Goal: Information Seeking & Learning: Learn about a topic

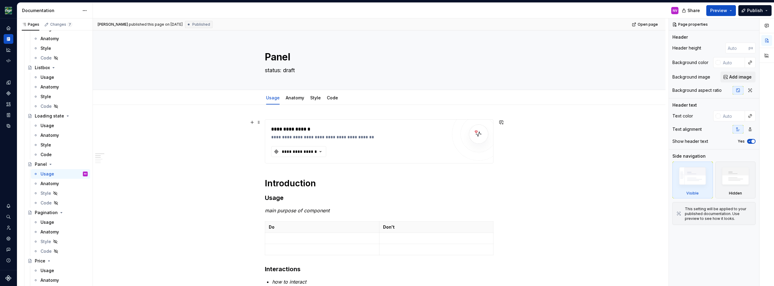
click at [393, 137] on div "**********" at bounding box center [359, 137] width 176 height 6
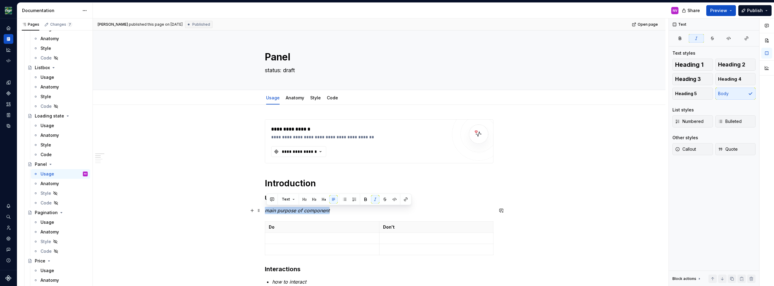
drag, startPoint x: 336, startPoint y: 209, endPoint x: 266, endPoint y: 209, distance: 69.5
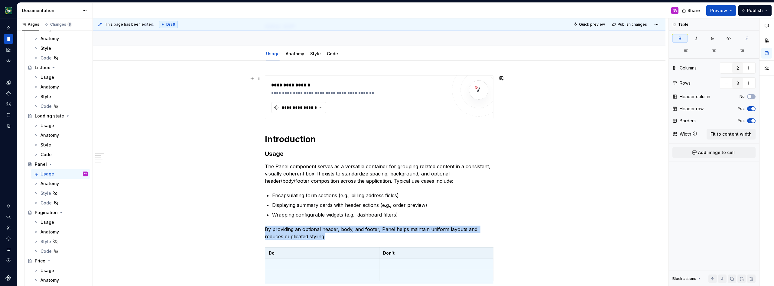
scroll to position [54, 0]
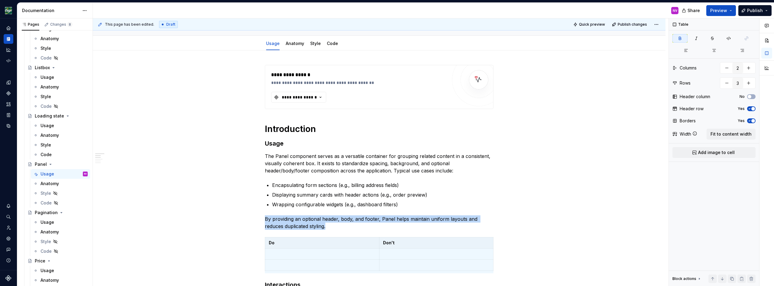
type textarea "*"
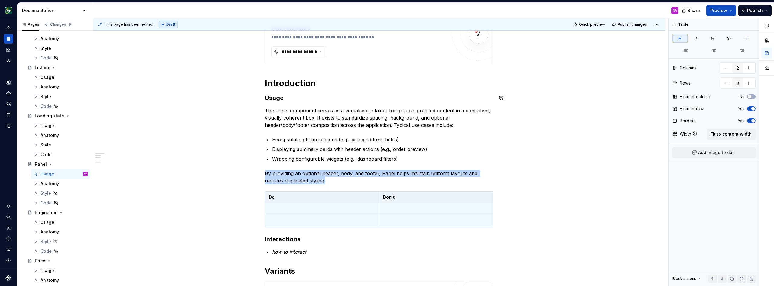
scroll to position [109, 0]
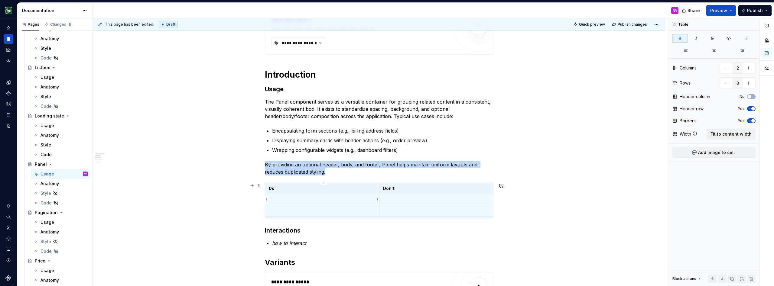
click at [289, 199] on p at bounding box center [322, 200] width 107 height 6
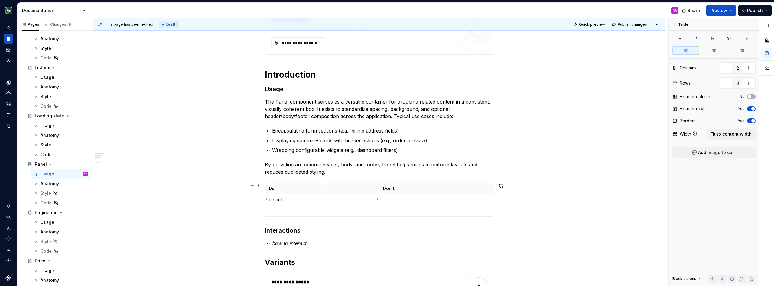
click at [287, 200] on p "default" at bounding box center [322, 200] width 107 height 6
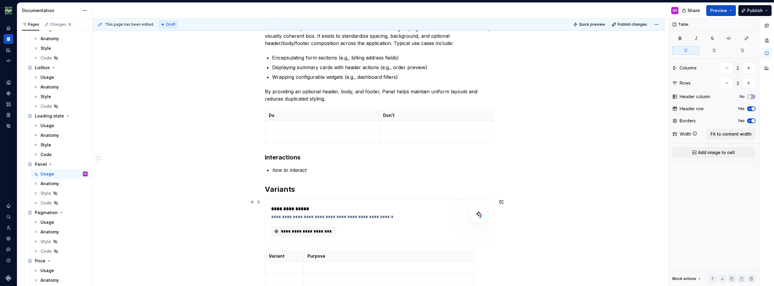
scroll to position [190, 0]
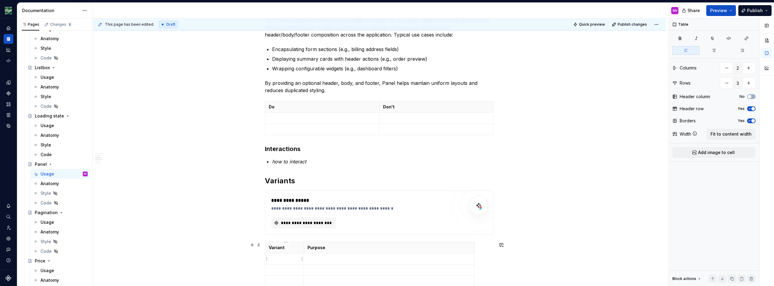
type input "7"
click at [280, 261] on p at bounding box center [284, 259] width 31 height 6
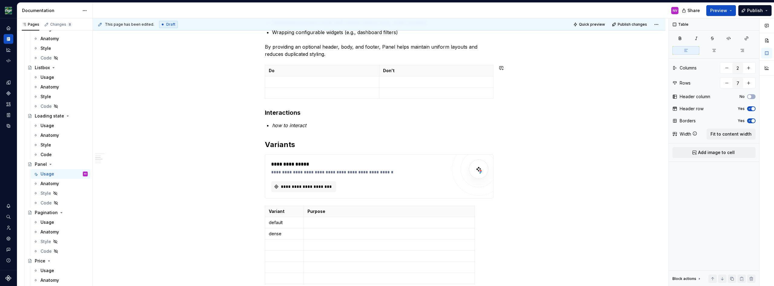
scroll to position [234, 0]
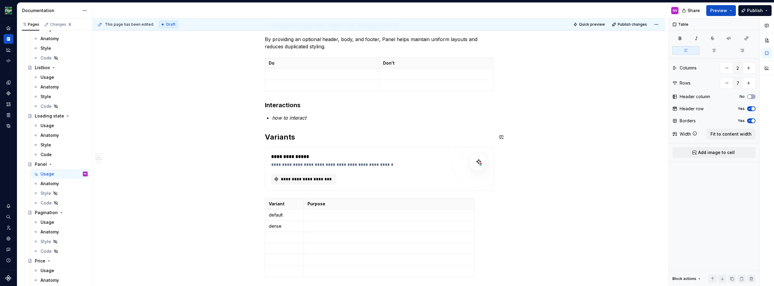
click at [355, 128] on div "**********" at bounding box center [379, 113] width 229 height 457
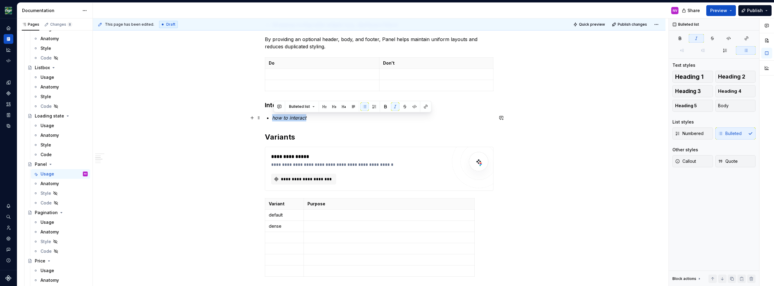
drag, startPoint x: 302, startPoint y: 120, endPoint x: 272, endPoint y: 118, distance: 30.3
click at [272, 118] on li "how to interact" at bounding box center [382, 117] width 221 height 7
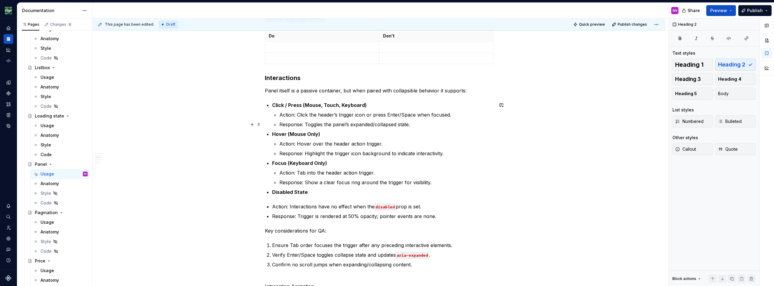
scroll to position [289, 0]
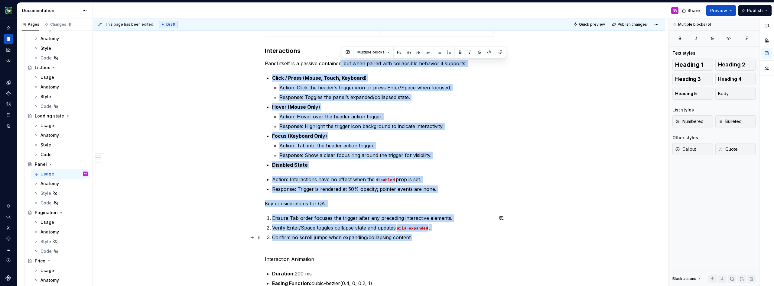
drag, startPoint x: 342, startPoint y: 64, endPoint x: 443, endPoint y: 223, distance: 187.7
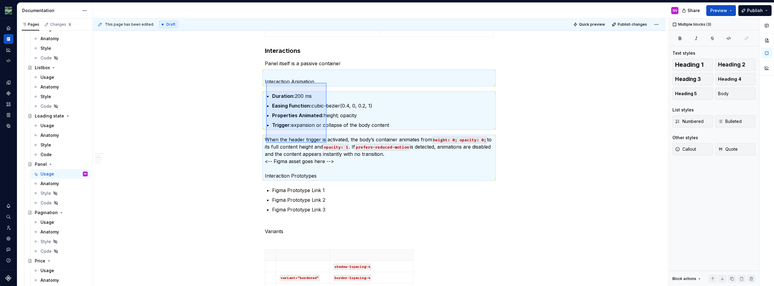
drag, startPoint x: 266, startPoint y: 83, endPoint x: 326, endPoint y: 143, distance: 85.3
click at [326, 143] on div "**********" at bounding box center [381, 152] width 576 height 268
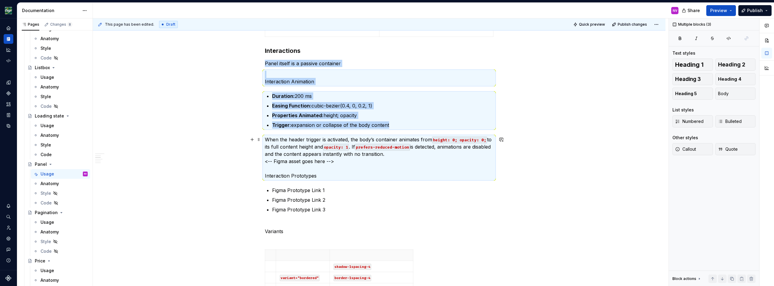
click at [327, 157] on p "When the header trigger is activated, the body’s container animates from height…" at bounding box center [379, 158] width 229 height 44
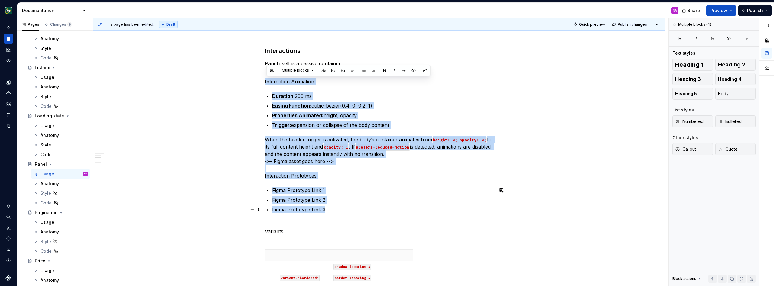
drag, startPoint x: 266, startPoint y: 81, endPoint x: 352, endPoint y: 208, distance: 153.2
click at [352, 208] on div "**********" at bounding box center [379, 290] width 229 height 919
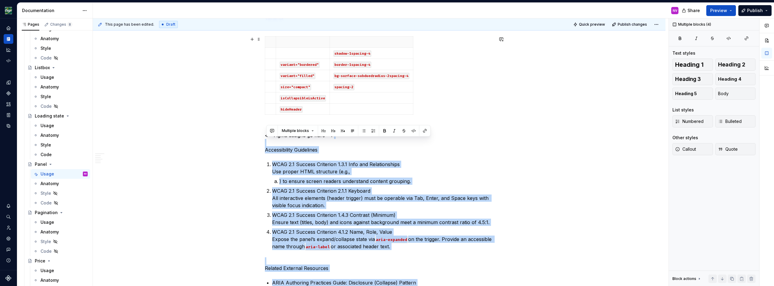
scroll to position [316, 0]
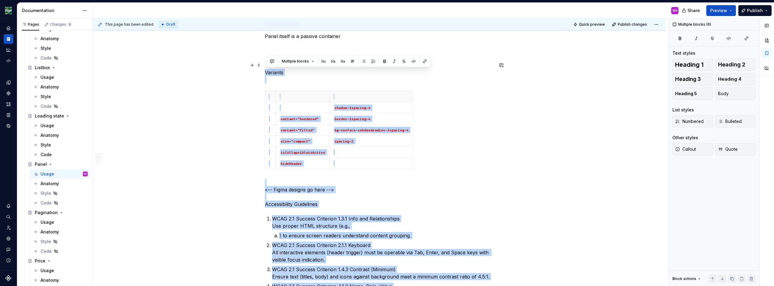
drag, startPoint x: 414, startPoint y: 203, endPoint x: 264, endPoint y: 71, distance: 199.4
click at [264, 71] on div "**********" at bounding box center [379, 236] width 573 height 895
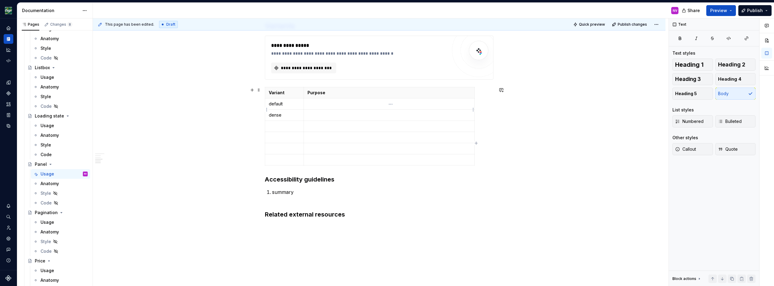
scroll to position [347, 0]
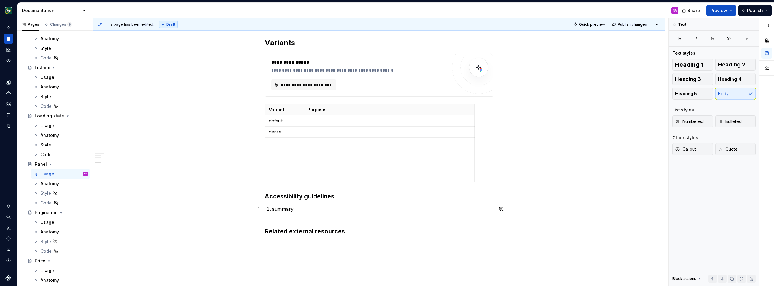
click at [339, 209] on p "summary" at bounding box center [382, 213] width 221 height 15
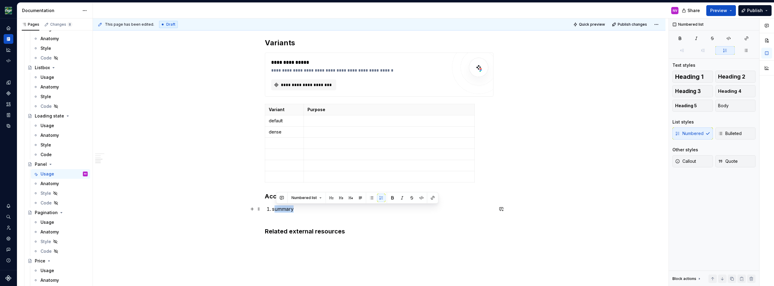
drag, startPoint x: 307, startPoint y: 209, endPoint x: 270, endPoint y: 208, distance: 37.5
click at [272, 208] on li "summary" at bounding box center [382, 213] width 221 height 15
click at [271, 218] on div "**********" at bounding box center [379, 10] width 229 height 475
drag, startPoint x: 296, startPoint y: 209, endPoint x: 275, endPoint y: 209, distance: 20.6
click at [275, 209] on p "summary" at bounding box center [382, 213] width 221 height 15
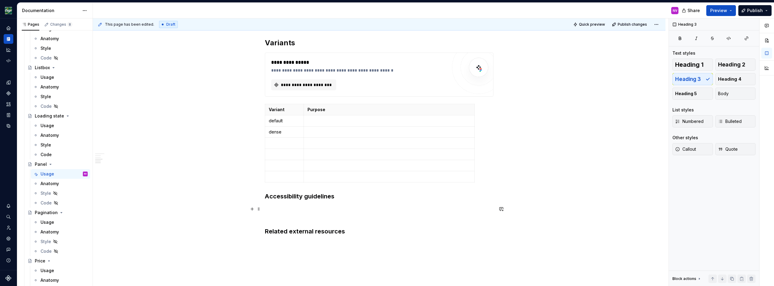
click at [320, 211] on p at bounding box center [379, 213] width 229 height 15
click at [325, 210] on p at bounding box center [379, 213] width 229 height 15
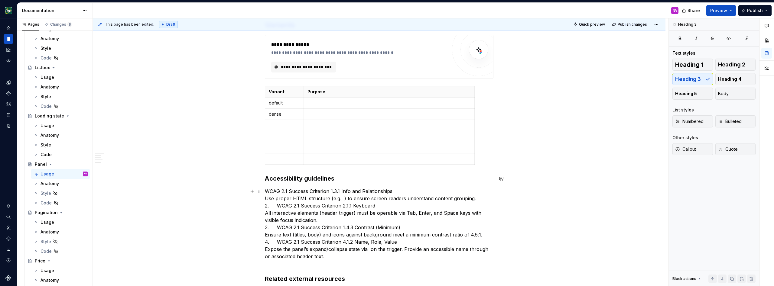
scroll to position [374, 0]
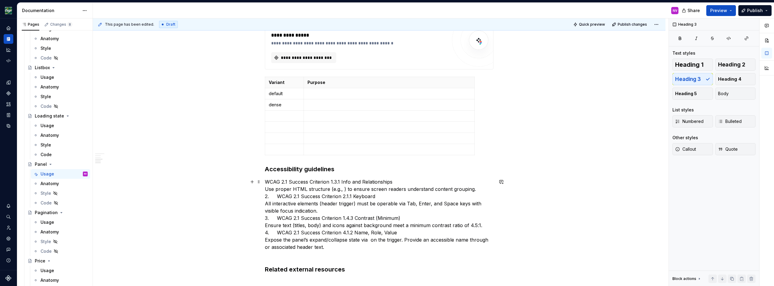
click at [268, 183] on p "WCAG 2.1 Success Criterion 1.3.1 Info and Relationships Use proper HTML structu…" at bounding box center [379, 218] width 229 height 80
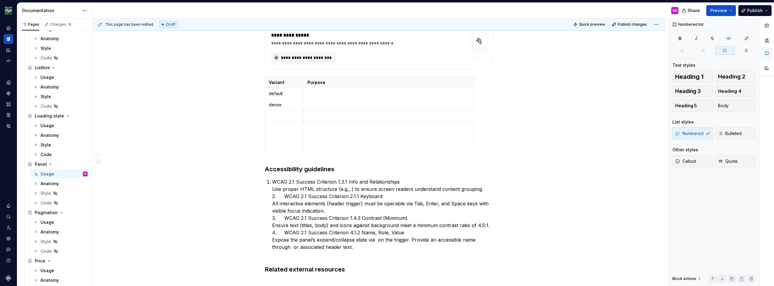
scroll to position [376, 0]
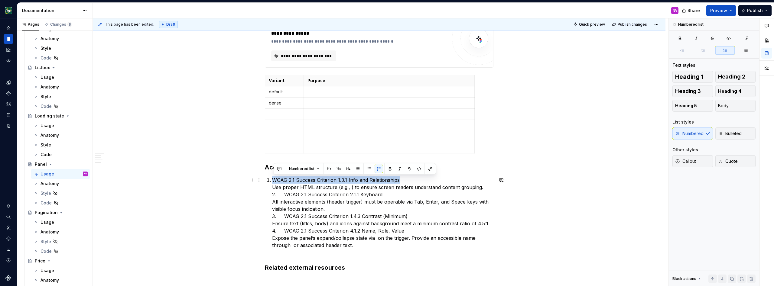
drag, startPoint x: 401, startPoint y: 180, endPoint x: 275, endPoint y: 181, distance: 125.2
click at [275, 181] on p "WCAG 2.1 Success Criterion 1.3.1 Info and Relationships Use proper HTML structu…" at bounding box center [382, 217] width 221 height 80
click at [386, 168] on button "button" at bounding box center [390, 169] width 8 height 8
click at [413, 182] on p "WCAG 2.1 Success Criterion 1.3.1 Info and Relationships Use proper HTML structu…" at bounding box center [382, 217] width 221 height 80
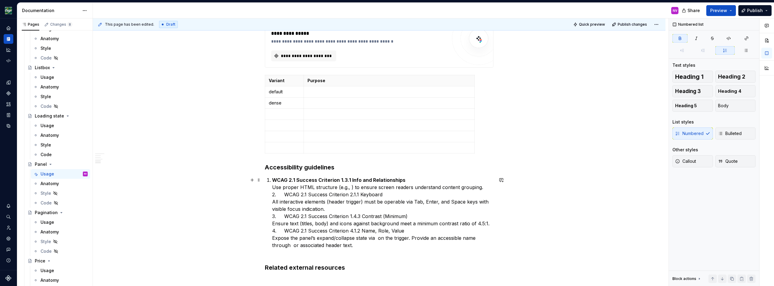
click at [274, 188] on p "WCAG 2.1 Success Criterion 1.3.1 Info and Relationships Use proper HTML structu…" at bounding box center [382, 217] width 221 height 80
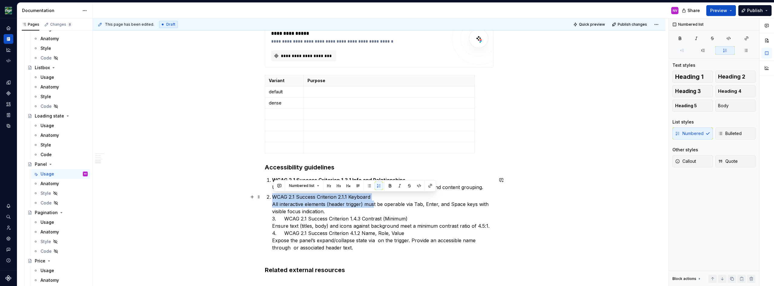
click at [375, 201] on p "WCAG 2.1 Success Criterion 2.1.1 Keyboard All interactive elements (header trig…" at bounding box center [382, 225] width 221 height 65
click at [396, 209] on p "WCAG 2.1 Success Criterion 2.1.1 Keyboard All interactive elements (header trig…" at bounding box center [382, 225] width 221 height 65
drag, startPoint x: 375, startPoint y: 198, endPoint x: 274, endPoint y: 197, distance: 101.3
click at [274, 197] on p "WCAG 2.1 Success Criterion 2.1.1 Keyboard All interactive elements (header trig…" at bounding box center [382, 225] width 221 height 65
click at [683, 39] on button "button" at bounding box center [679, 38] width 15 height 8
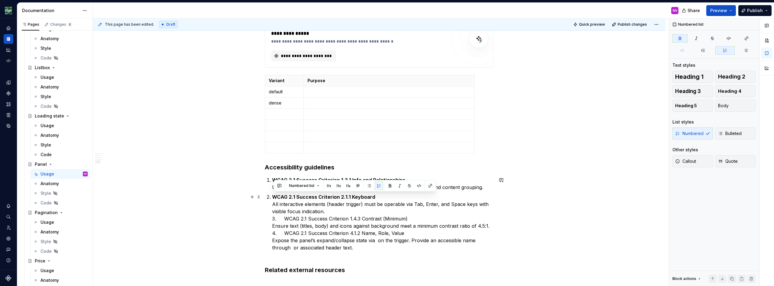
click at [384, 207] on p "WCAG 2.1 Success Criterion 2.1.1 Keyboard All interactive elements (header trig…" at bounding box center [382, 225] width 221 height 65
click at [284, 220] on p "WCAG 2.1 Success Criterion 2.1.1 Keyboard All interactive elements (header trig…" at bounding box center [382, 225] width 221 height 65
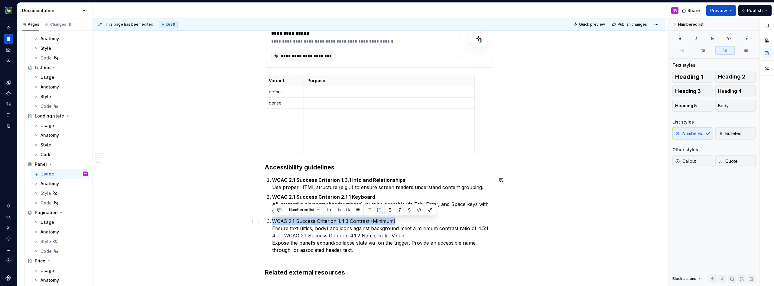
drag, startPoint x: 397, startPoint y: 220, endPoint x: 274, endPoint y: 220, distance: 122.7
click at [274, 220] on p "WCAG 2.1 Success Criterion 1.4.3 Contrast (Minimum) Ensure text (titles, body) …" at bounding box center [382, 240] width 221 height 44
click at [389, 209] on button "button" at bounding box center [390, 210] width 8 height 8
click at [286, 236] on p "WCAG 2.1 Success Criterion 1.4.3 Contrast (Minimum) Ensure text (titles, body) …" at bounding box center [382, 240] width 221 height 44
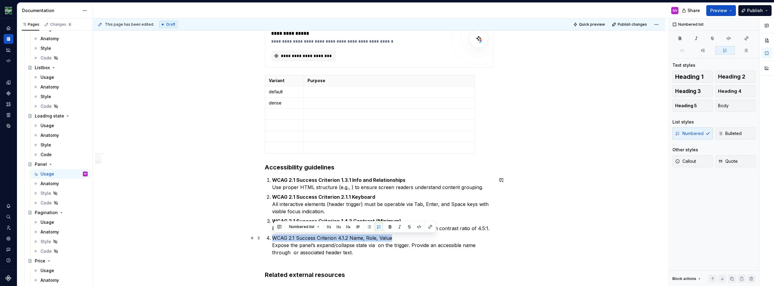
drag, startPoint x: 394, startPoint y: 239, endPoint x: 273, endPoint y: 239, distance: 120.3
click at [273, 239] on li "WCAG 2.1 Success Criterion 4.1.2 Name, Role, Value Expose the panel’s expand/co…" at bounding box center [382, 249] width 221 height 29
click at [387, 226] on button "button" at bounding box center [390, 227] width 8 height 8
click at [548, 179] on div "**********" at bounding box center [379, 56] width 573 height 655
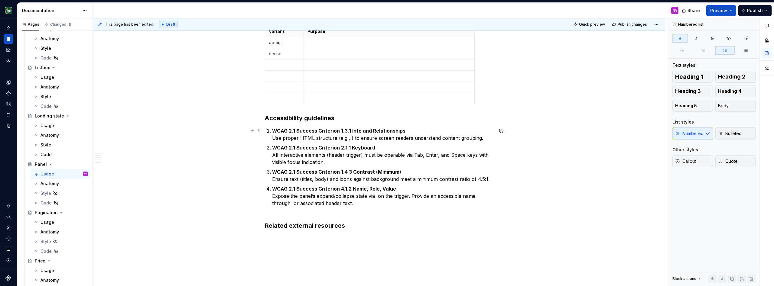
scroll to position [430, 0]
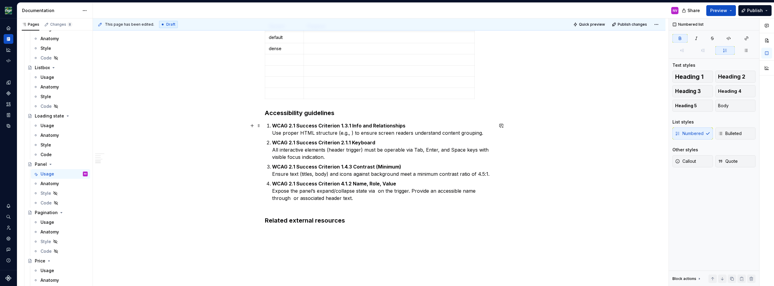
click at [280, 133] on p "WCAG 2.1 Success Criterion 1.3.1 Info and Relationships Use proper HTML structu…" at bounding box center [382, 129] width 221 height 15
click at [291, 133] on p "WCAG 2.1 Success Criterion 1.3.1 Info and Relationships Use proper HTML structu…" at bounding box center [382, 129] width 221 height 15
click at [302, 133] on p "WCAG 2.1 Success Criterion 1.3.1 Info and Relationships Use proper HTML structu…" at bounding box center [382, 129] width 221 height 15
click at [323, 134] on p "WCAG 2.1 Success Criterion 1.3.1 Info and Relationships Use proper HTML structu…" at bounding box center [382, 129] width 221 height 15
click at [351, 134] on p "WCAG 2.1 Success Criterion 1.3.1 Info and Relationships Use proper HTML structu…" at bounding box center [382, 129] width 221 height 15
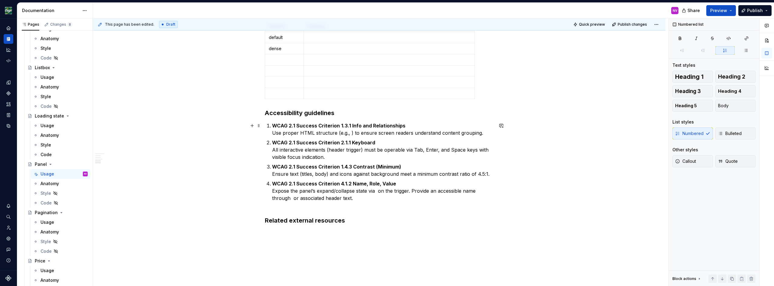
drag, startPoint x: 279, startPoint y: 135, endPoint x: 307, endPoint y: 134, distance: 28.1
click at [285, 135] on p "WCAG 2.1 Success Criterion 1.3.1 Info and Relationships Use proper HTML structu…" at bounding box center [382, 129] width 221 height 15
click at [310, 134] on p "WCAG 2.1 Success Criterion 1.3.1 Info and Relationships Use proper HTML structu…" at bounding box center [382, 129] width 221 height 15
drag, startPoint x: 328, startPoint y: 150, endPoint x: 365, endPoint y: 151, distance: 37.5
click at [365, 151] on p "WCAG 2.1 Success Criterion 2.1.1 Keyboard All interactive elements (header trig…" at bounding box center [382, 150] width 221 height 22
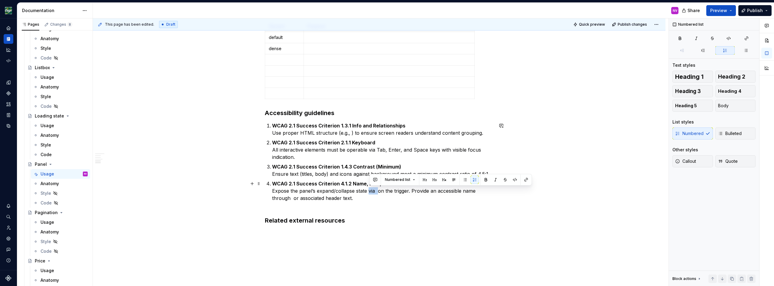
drag, startPoint x: 369, startPoint y: 192, endPoint x: 378, endPoint y: 192, distance: 8.8
click at [378, 192] on p "WCAG 2.1 Success Criterion 4.1.2 Name, Role, Value Expose the panel’s expand/co…" at bounding box center [382, 194] width 221 height 29
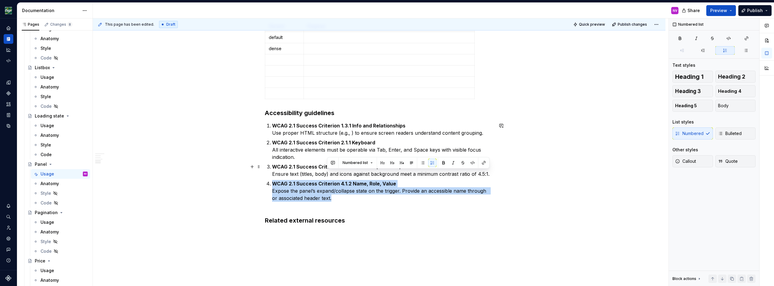
drag, startPoint x: 342, startPoint y: 197, endPoint x: 492, endPoint y: 174, distance: 152.0
click at [492, 174] on ol "WCAG 2.1 Success Criterion 1.3.1 Info and Relationships Use proper HTML structu…" at bounding box center [382, 165] width 221 height 87
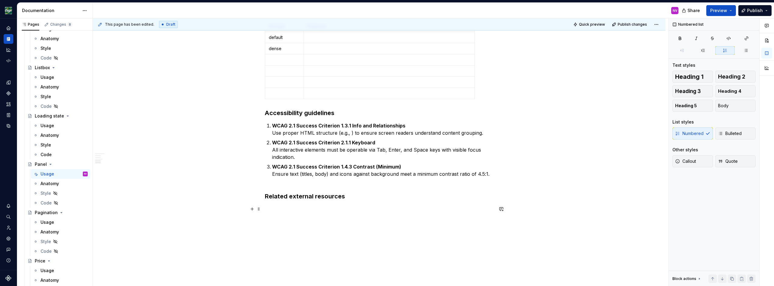
click at [315, 208] on p at bounding box center [379, 209] width 229 height 7
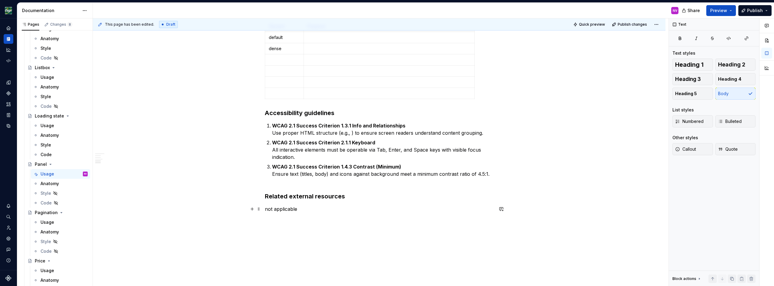
click at [388, 211] on p "not applicable" at bounding box center [379, 209] width 229 height 7
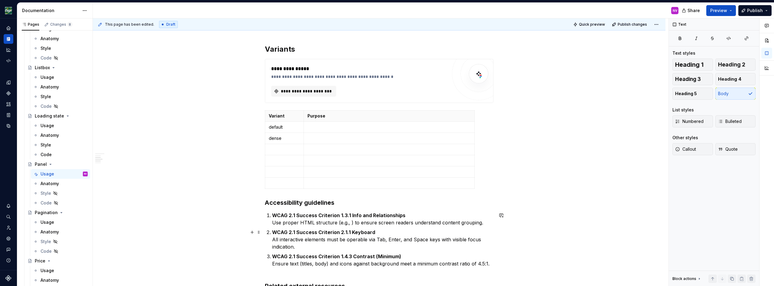
scroll to position [321, 0]
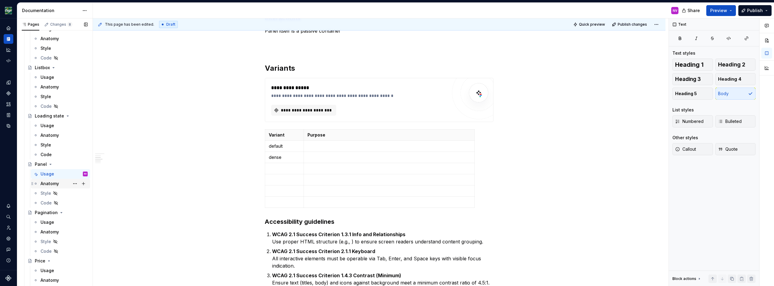
click at [66, 184] on div "Anatomy" at bounding box center [64, 184] width 47 height 8
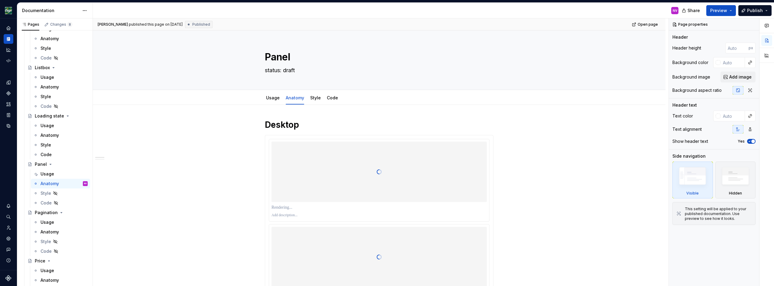
type textarea "*"
